Goal: Information Seeking & Learning: Check status

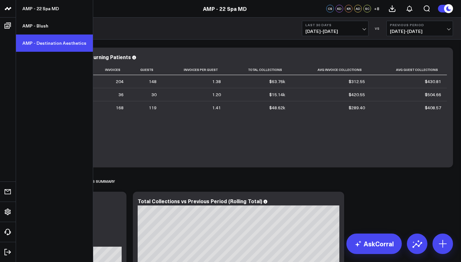
click at [57, 47] on link "AMP - Destination Aesthetics" at bounding box center [54, 43] width 77 height 17
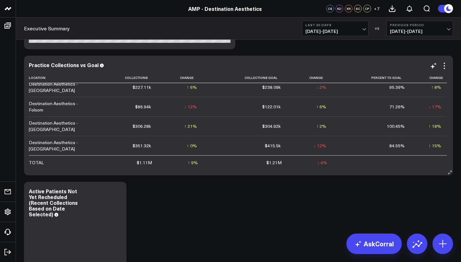
scroll to position [642, 0]
click at [345, 30] on span "[DATE] - [DATE]" at bounding box center [334, 31] width 59 height 5
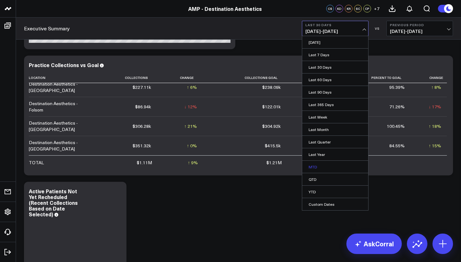
click at [319, 166] on link "MTD" at bounding box center [335, 167] width 66 height 12
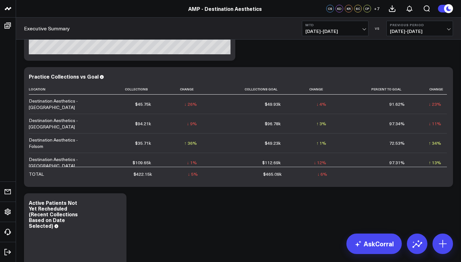
drag, startPoint x: 281, startPoint y: 118, endPoint x: 337, endPoint y: 28, distance: 105.5
click at [337, 29] on span "[DATE] - [DATE]" at bounding box center [334, 31] width 59 height 5
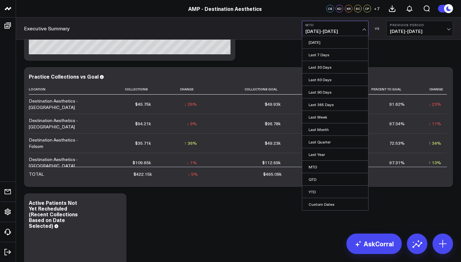
click at [280, 33] on div "Executive Summary MTD [DATE] - [DATE] [DATE] Last 7 Days Last 30 Days Last 60 D…" at bounding box center [238, 29] width 445 height 22
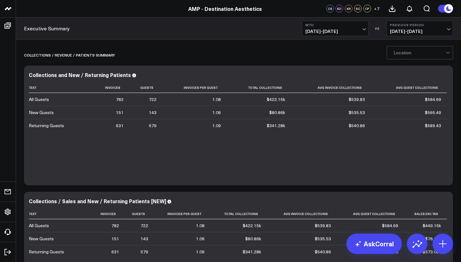
click at [428, 53] on div at bounding box center [419, 52] width 52 height 13
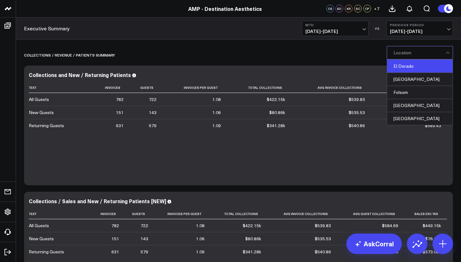
click at [424, 65] on div "El Dorado" at bounding box center [420, 66] width 66 height 13
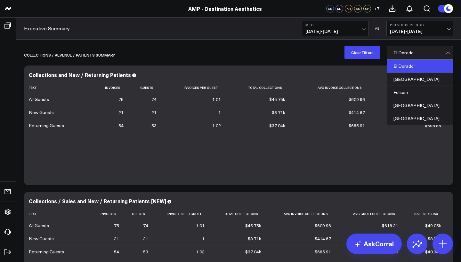
click at [445, 53] on span at bounding box center [445, 52] width 0 height 13
click at [296, 53] on div "Collections / revenue / patients summary" at bounding box center [201, 55] width 355 height 15
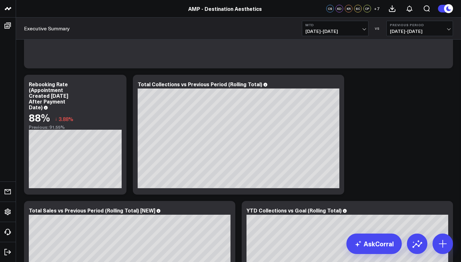
scroll to position [239, 0]
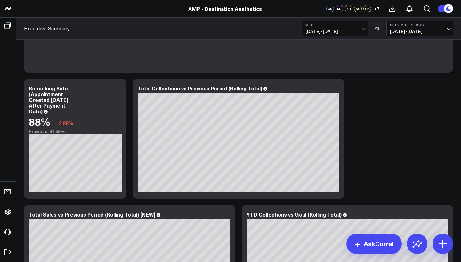
click at [347, 37] on div "Executive Summary MTD [DATE] - [DATE] VS Previous Period [DATE] - [DATE]" at bounding box center [238, 29] width 445 height 22
click at [347, 30] on span "[DATE] - [DATE]" at bounding box center [334, 31] width 59 height 5
click at [351, 32] on span "[DATE] - [DATE]" at bounding box center [334, 31] width 59 height 5
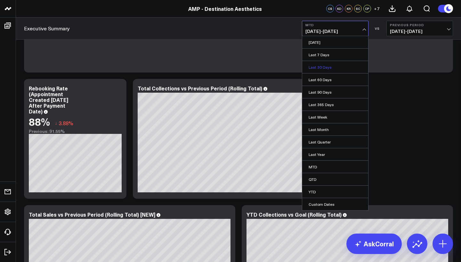
click at [341, 68] on link "Last 30 Days" at bounding box center [335, 67] width 66 height 12
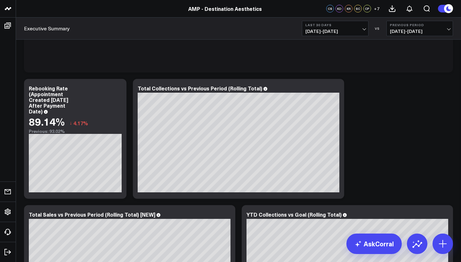
click at [350, 33] on span "[DATE] - [DATE]" at bounding box center [334, 31] width 59 height 5
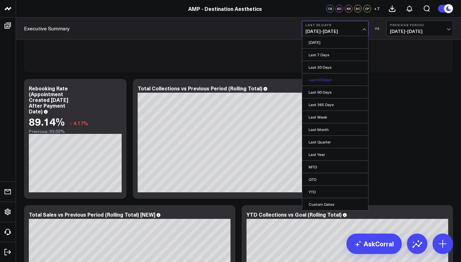
click at [340, 84] on link "Last 60 Days" at bounding box center [335, 80] width 66 height 12
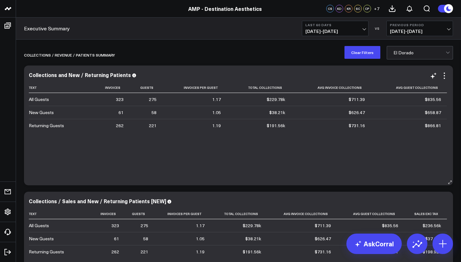
click at [418, 58] on div at bounding box center [419, 52] width 52 height 13
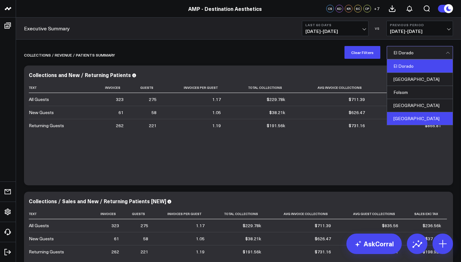
click at [410, 121] on div "[GEOGRAPHIC_DATA]" at bounding box center [420, 118] width 66 height 13
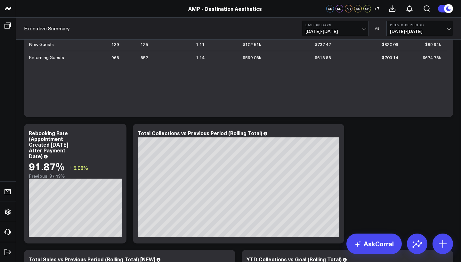
scroll to position [131, 0]
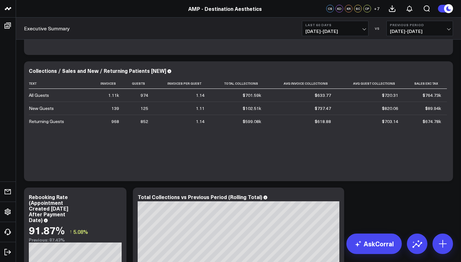
drag, startPoint x: 358, startPoint y: 90, endPoint x: 339, endPoint y: 25, distance: 67.1
click at [339, 24] on b "Last 60 Days" at bounding box center [334, 25] width 59 height 4
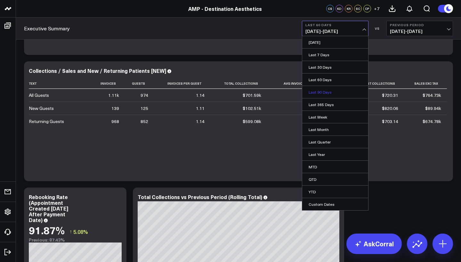
scroll to position [147, 0]
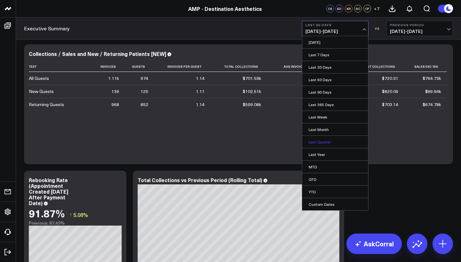
click at [332, 142] on link "Last Quarter" at bounding box center [335, 142] width 66 height 12
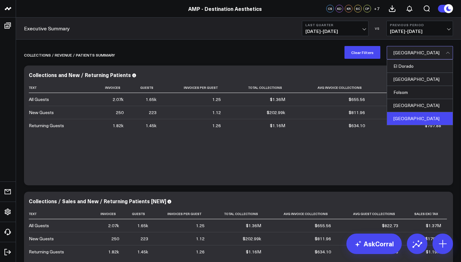
click at [417, 55] on div at bounding box center [419, 52] width 52 height 13
click at [414, 65] on div "El Dorado" at bounding box center [420, 66] width 66 height 13
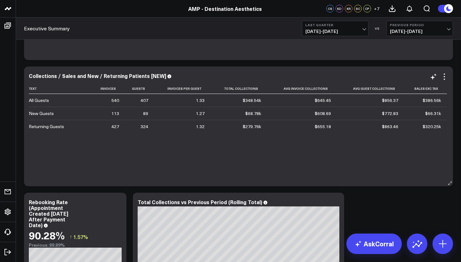
scroll to position [123, 0]
